Goal: Information Seeking & Learning: Learn about a topic

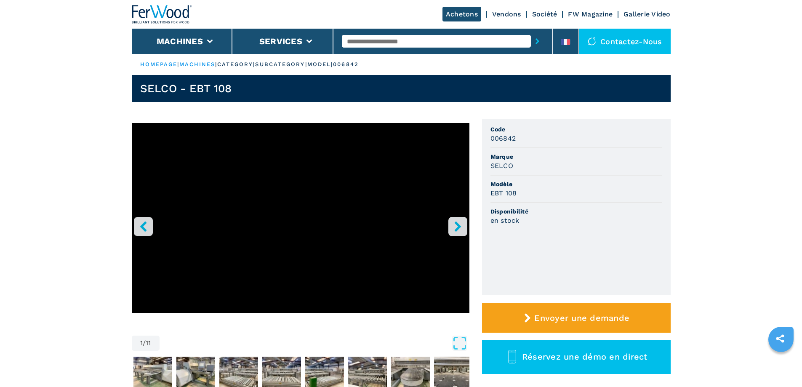
scroll to position [126, 0]
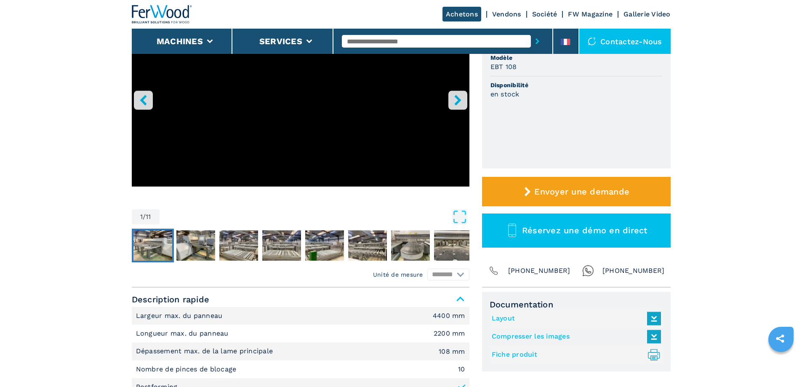
click at [158, 247] on img "Go to Slide 2" at bounding box center [152, 245] width 39 height 30
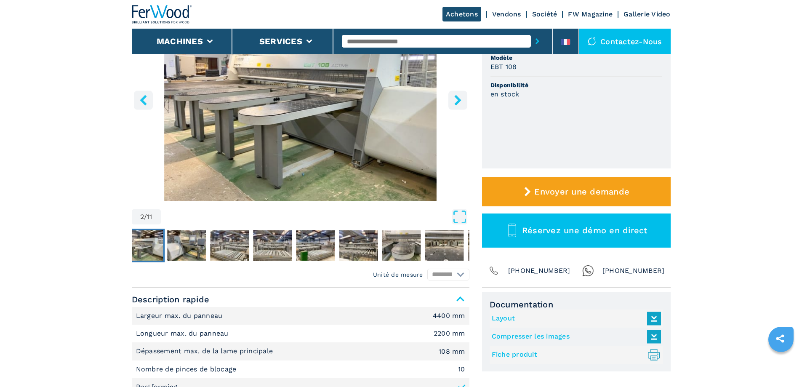
click at [458, 103] on icon "right-button" at bounding box center [457, 100] width 7 height 11
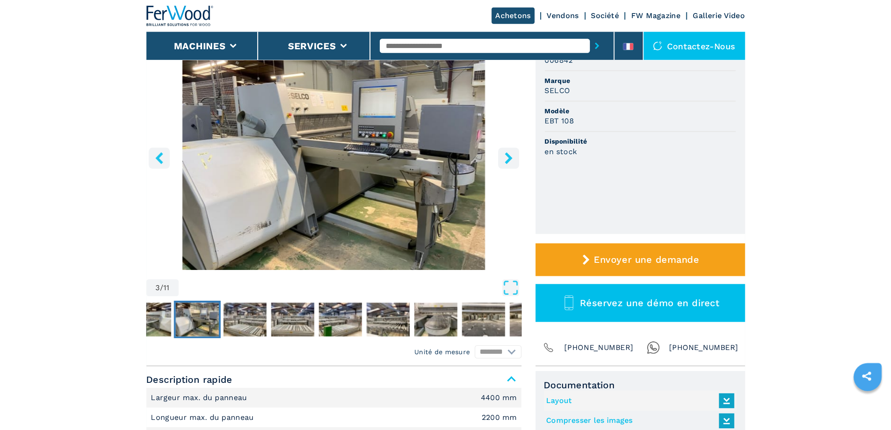
scroll to position [0, 0]
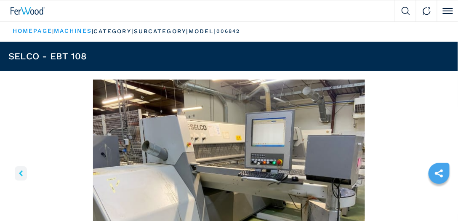
click at [239, 110] on img "Go to Slide 3" at bounding box center [228, 182] width 441 height 204
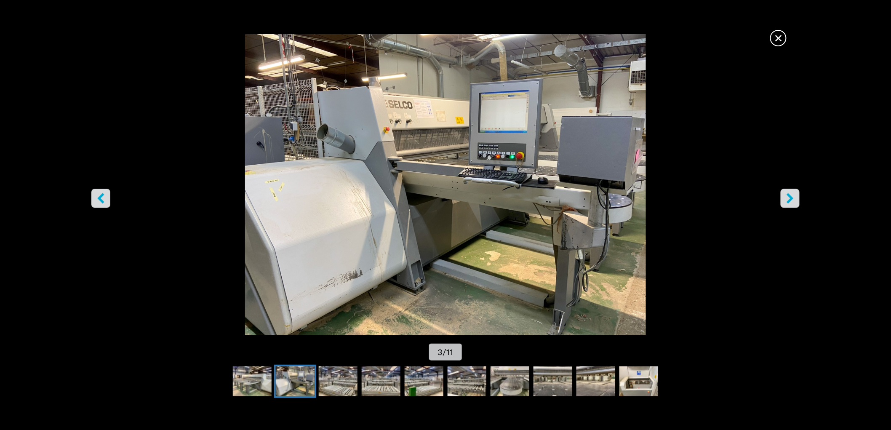
click at [788, 195] on icon "right-button" at bounding box center [790, 198] width 7 height 11
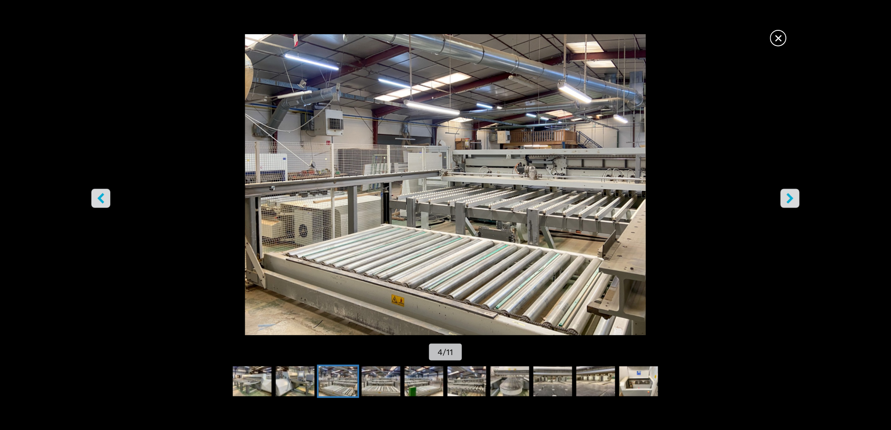
click at [788, 195] on icon "right-button" at bounding box center [790, 198] width 7 height 11
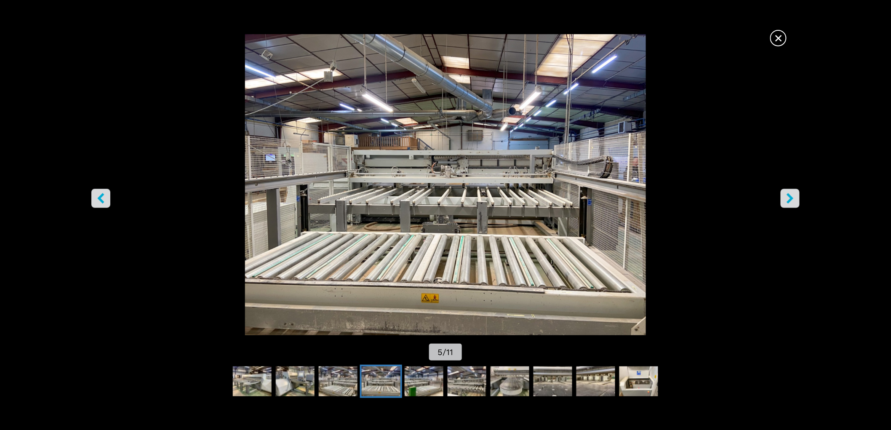
click at [788, 195] on icon "right-button" at bounding box center [790, 198] width 7 height 11
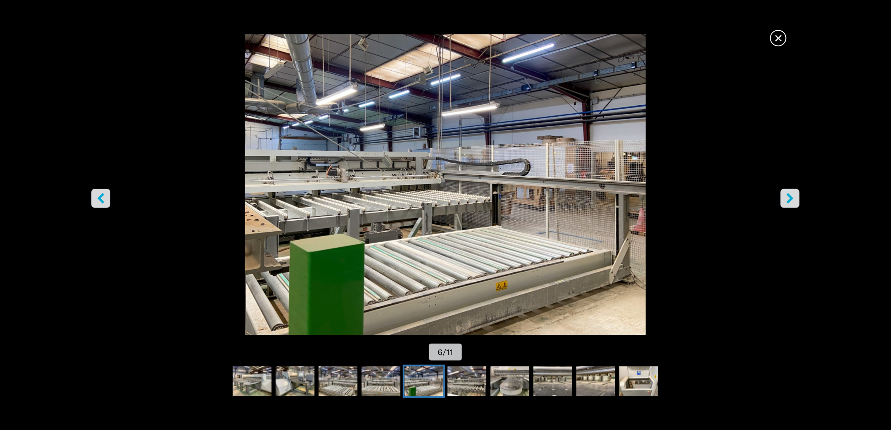
click at [788, 195] on icon "right-button" at bounding box center [790, 198] width 7 height 11
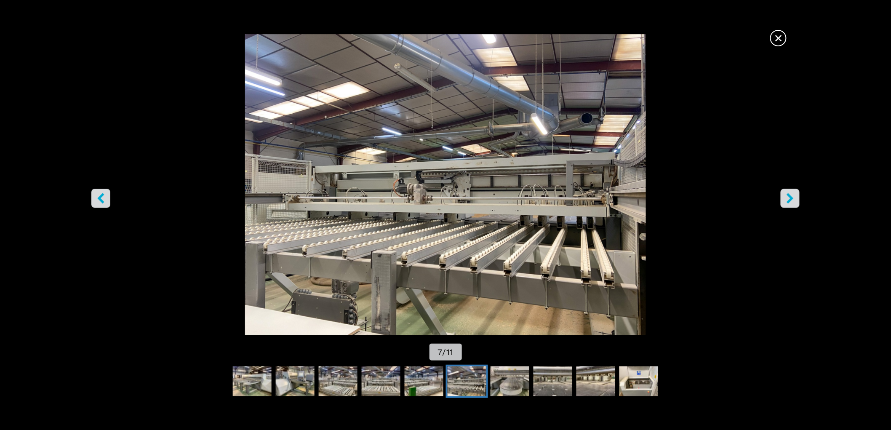
click at [788, 195] on icon "right-button" at bounding box center [790, 198] width 7 height 11
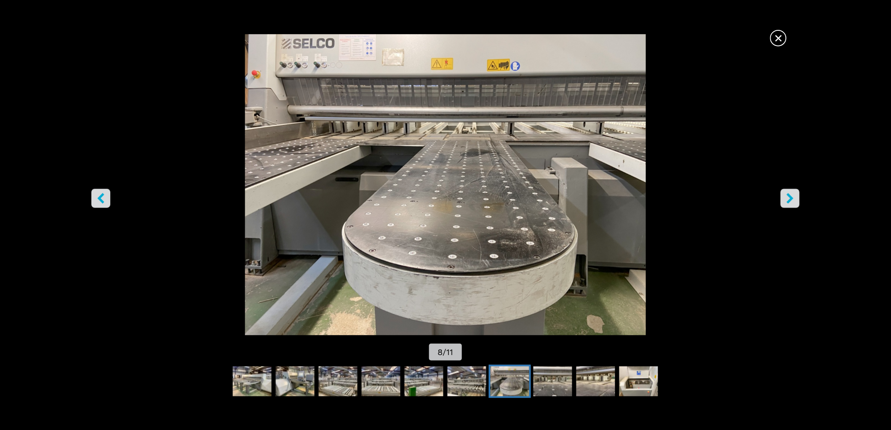
click at [788, 195] on icon "right-button" at bounding box center [790, 198] width 7 height 11
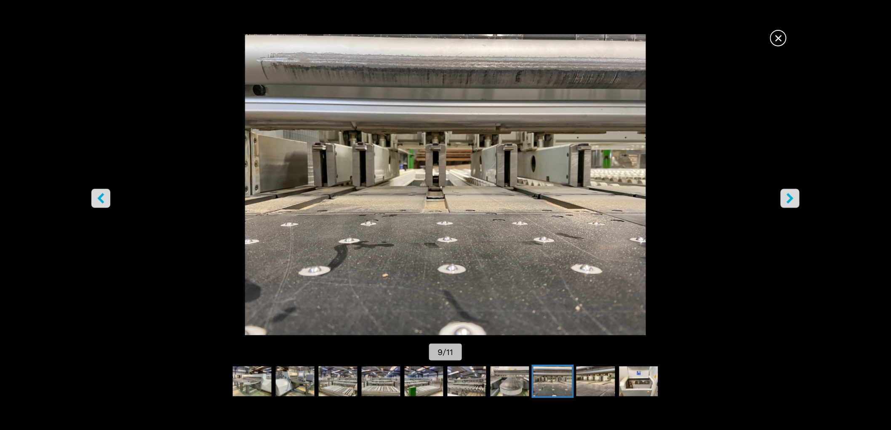
click at [788, 195] on icon "right-button" at bounding box center [790, 198] width 7 height 11
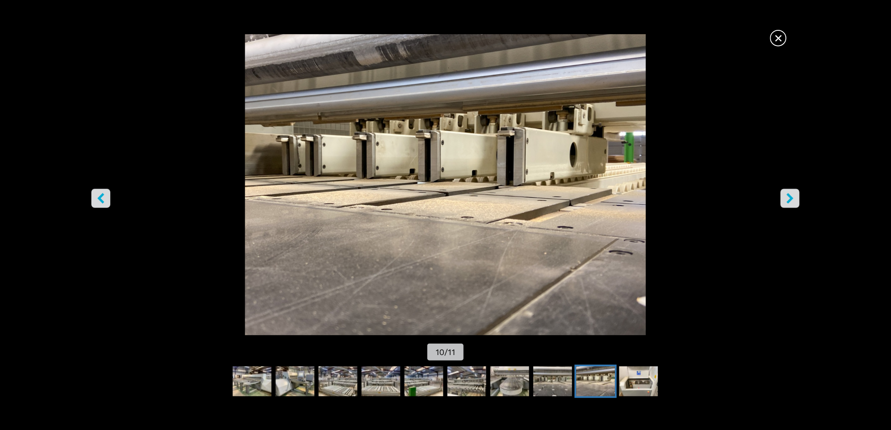
click at [788, 195] on icon "right-button" at bounding box center [790, 198] width 7 height 11
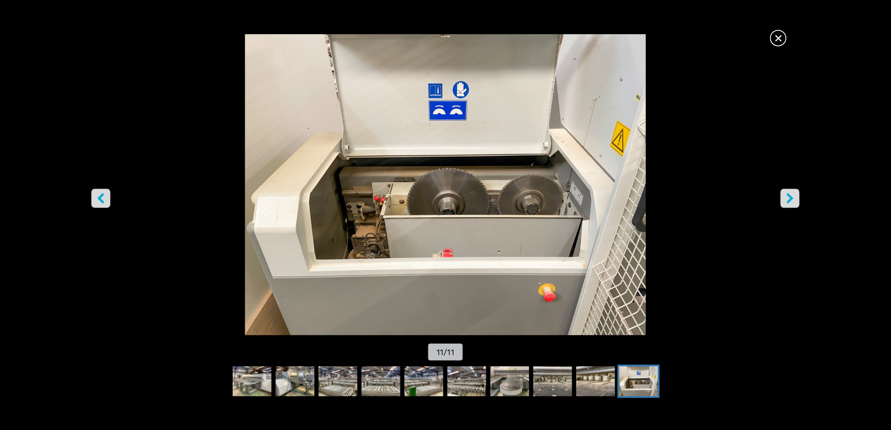
click at [788, 195] on icon "right-button" at bounding box center [790, 198] width 7 height 11
